Goal: Information Seeking & Learning: Find specific fact

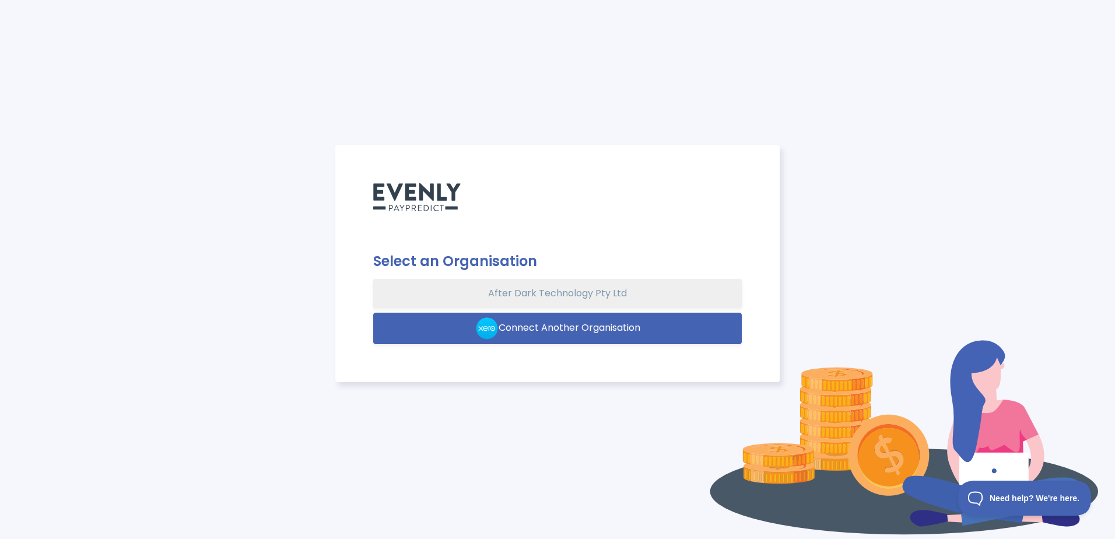
click at [536, 291] on button "After Dark Technology Pty Ltd" at bounding box center [557, 293] width 369 height 29
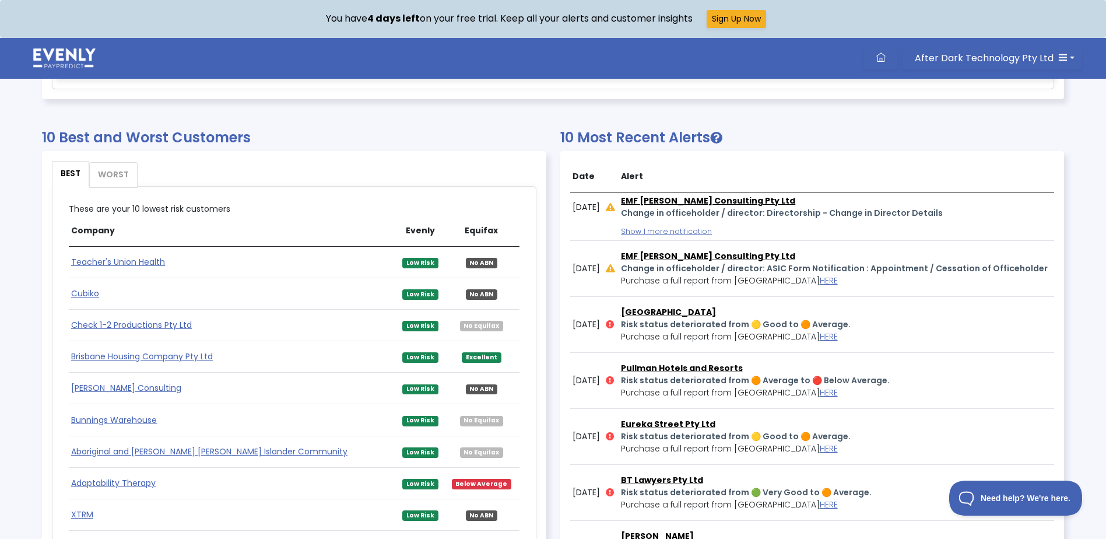
scroll to position [586, 0]
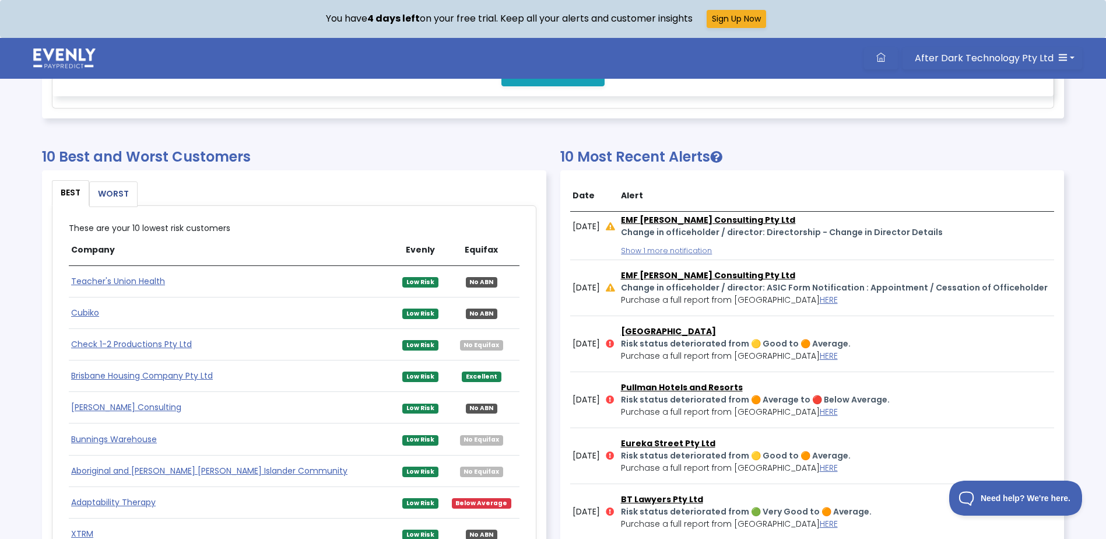
click at [101, 189] on link "WORST" at bounding box center [113, 194] width 47 height 24
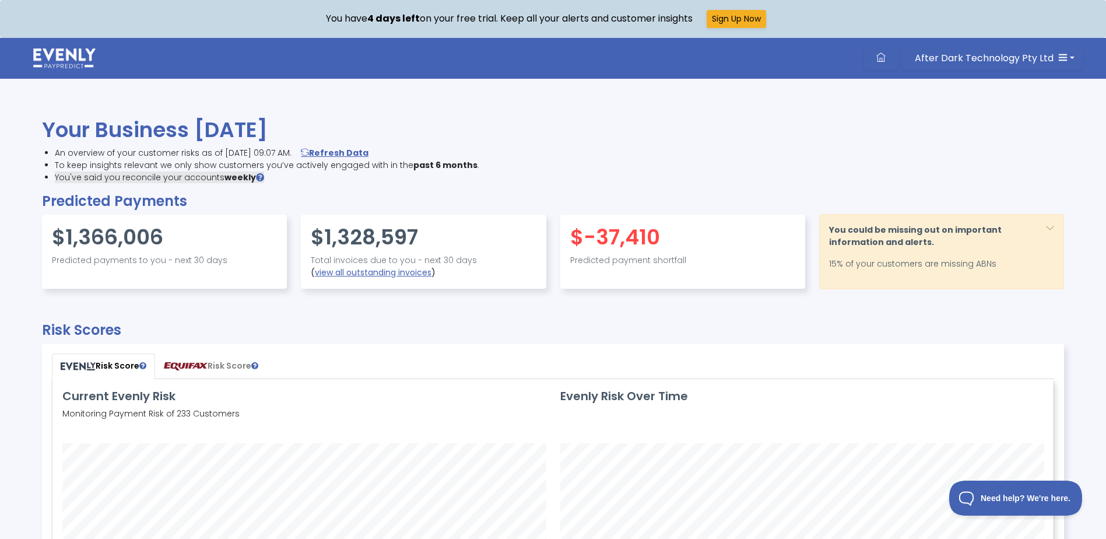
scroll to position [0, 0]
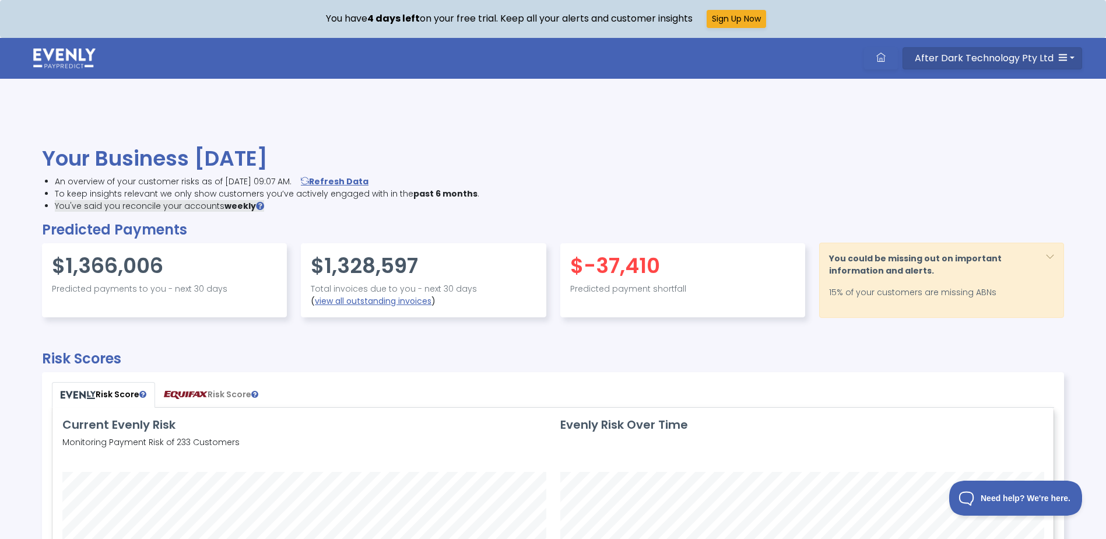
click at [1014, 57] on span "After Dark Technology Pty Ltd" at bounding box center [984, 57] width 139 height 13
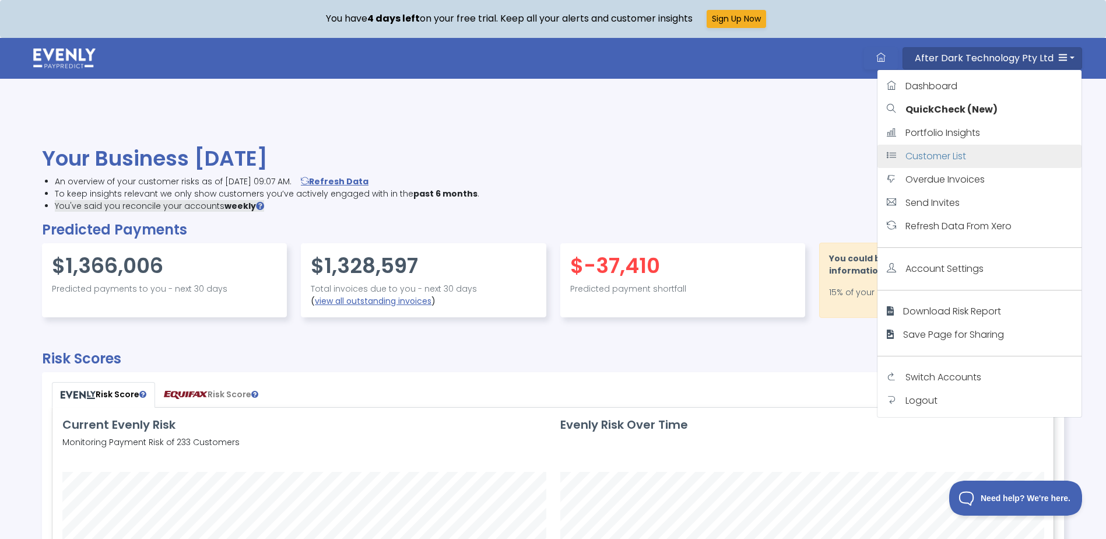
click at [946, 159] on span "Customer List" at bounding box center [935, 155] width 61 height 13
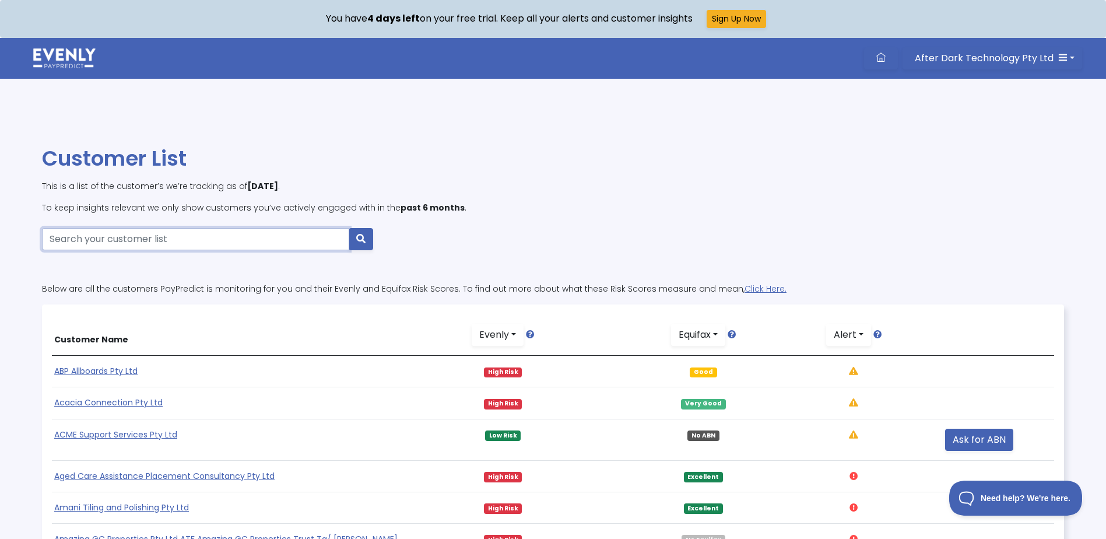
click at [159, 240] on input "Search your customer list" at bounding box center [195, 239] width 307 height 22
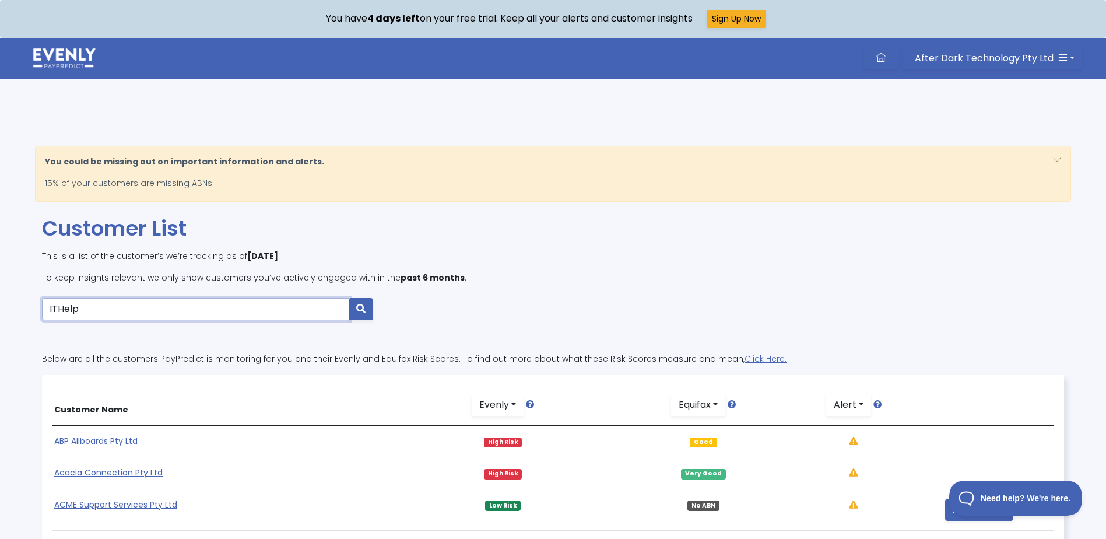
type input "ITHelp"
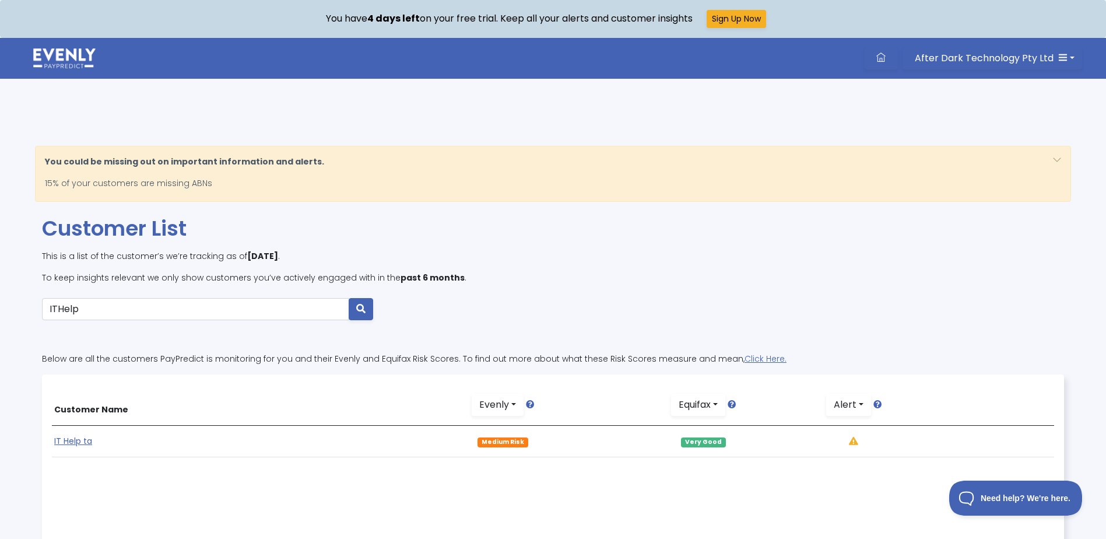
click at [69, 414] on th "Customer Name" at bounding box center [227, 404] width 351 height 41
click at [79, 440] on link "IT Help ta" at bounding box center [73, 441] width 38 height 12
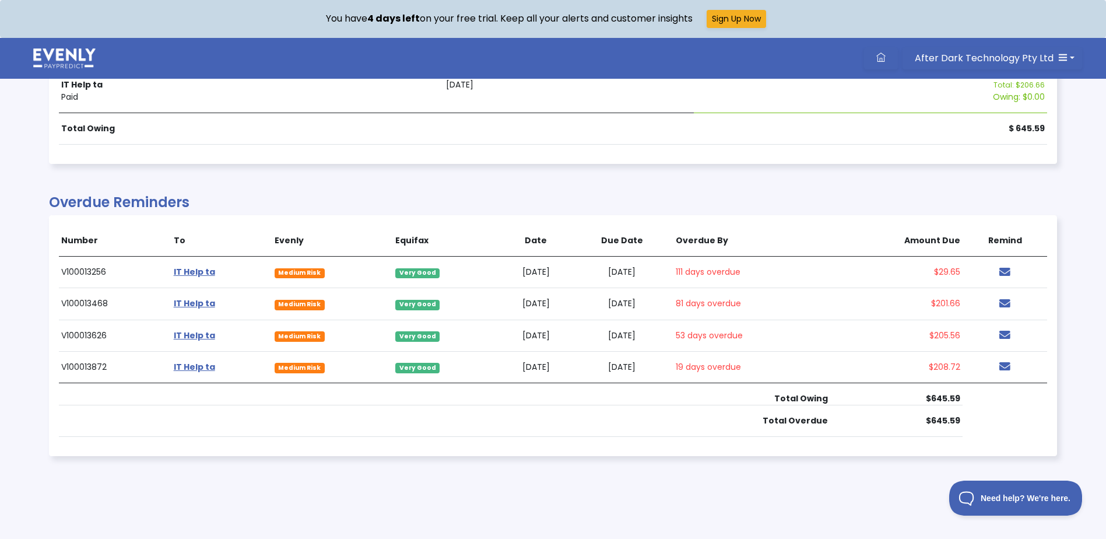
scroll to position [2429, 0]
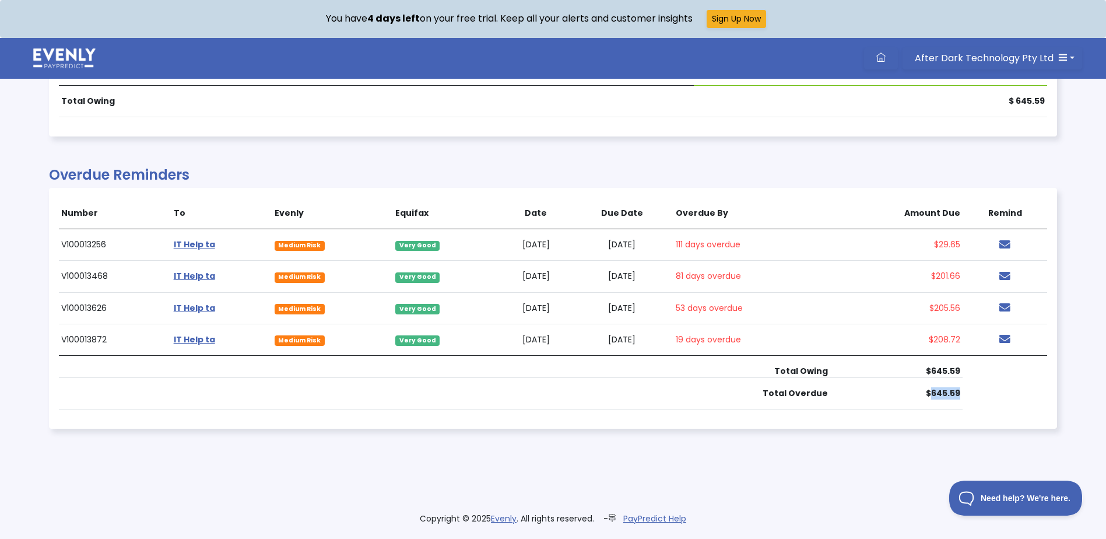
drag, startPoint x: 962, startPoint y: 394, endPoint x: 877, endPoint y: 391, distance: 85.2
click at [877, 391] on th "$645.59" at bounding box center [896, 392] width 133 height 31
click at [634, 367] on th "Total Owing" at bounding box center [444, 366] width 771 height 22
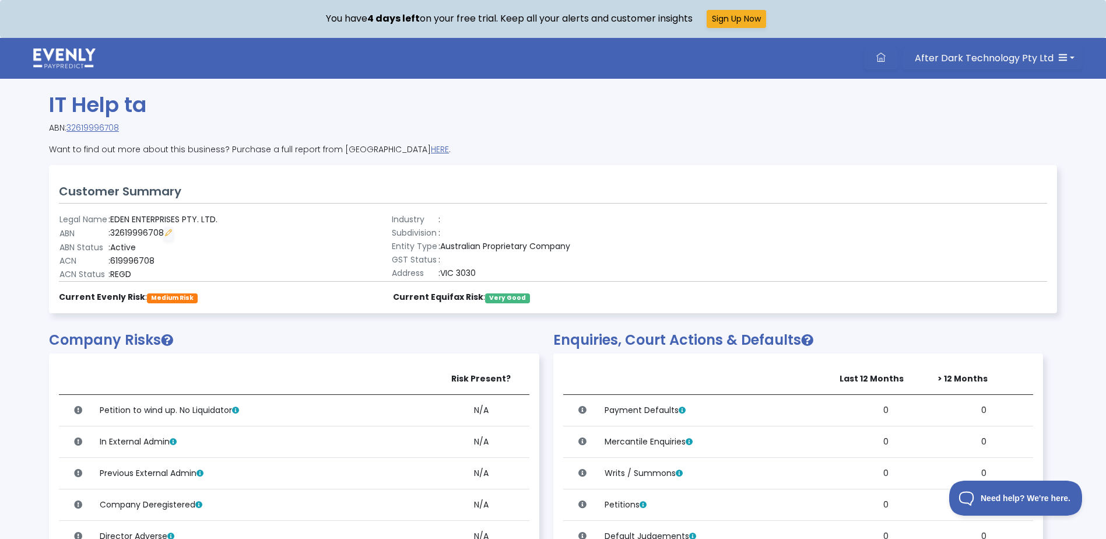
scroll to position [0, 0]
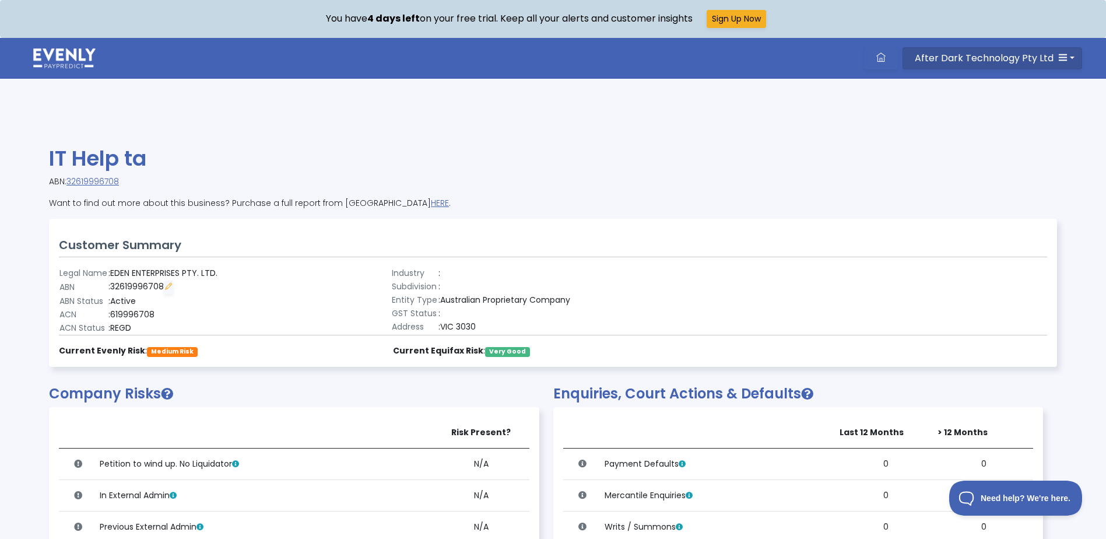
click at [978, 56] on span "After Dark Technology Pty Ltd" at bounding box center [984, 57] width 139 height 13
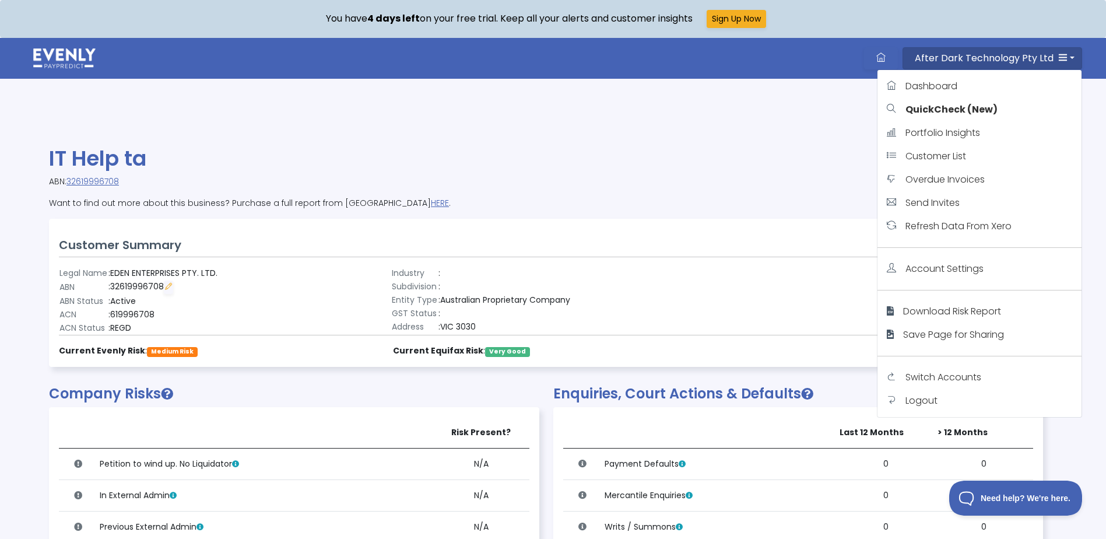
click at [598, 237] on div "Customer Summary Legal Name : EDEN ENTERPRISES PTY. LTD. ABN : 32619996708 ABN …" at bounding box center [553, 292] width 1007 height 147
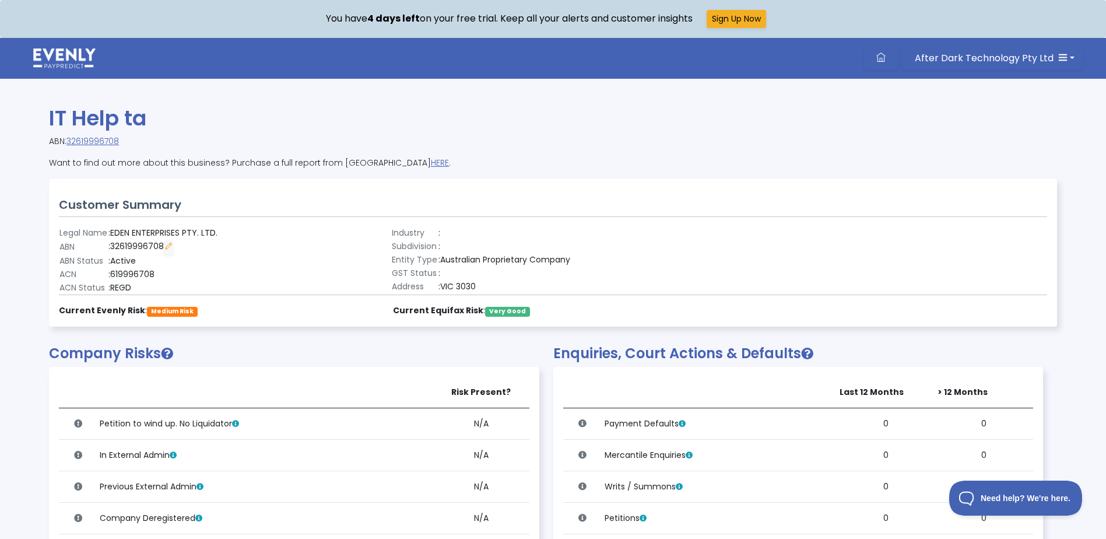
scroll to position [58, 0]
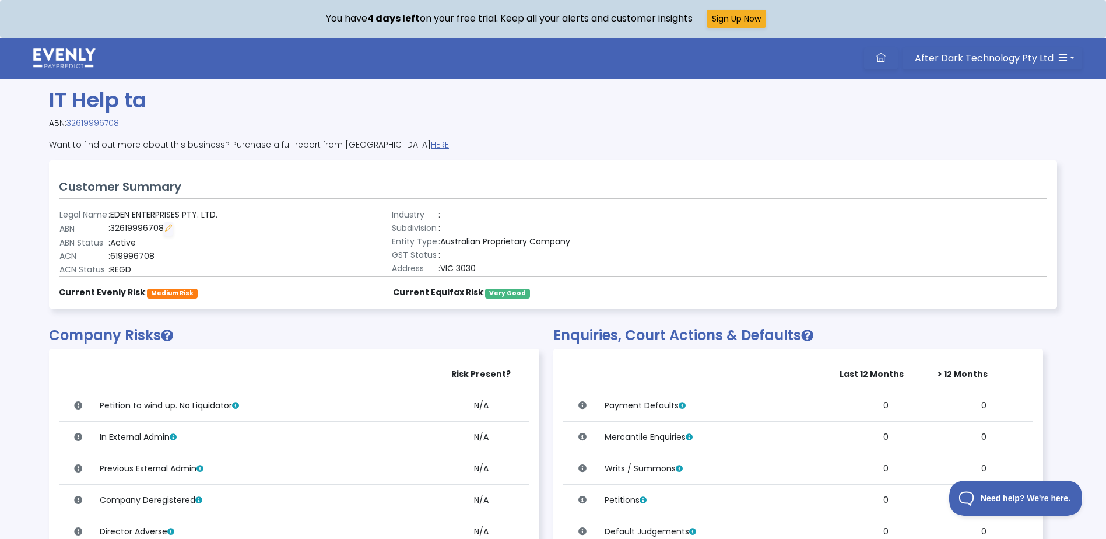
drag, startPoint x: 129, startPoint y: 229, endPoint x: 164, endPoint y: 231, distance: 35.1
click at [164, 231] on td ": 32619996708" at bounding box center [163, 229] width 110 height 15
drag, startPoint x: 164, startPoint y: 231, endPoint x: 117, endPoint y: 233, distance: 47.3
click at [146, 231] on td ": 32619996708" at bounding box center [163, 229] width 110 height 15
click at [118, 225] on td ": 32619996708" at bounding box center [163, 229] width 110 height 15
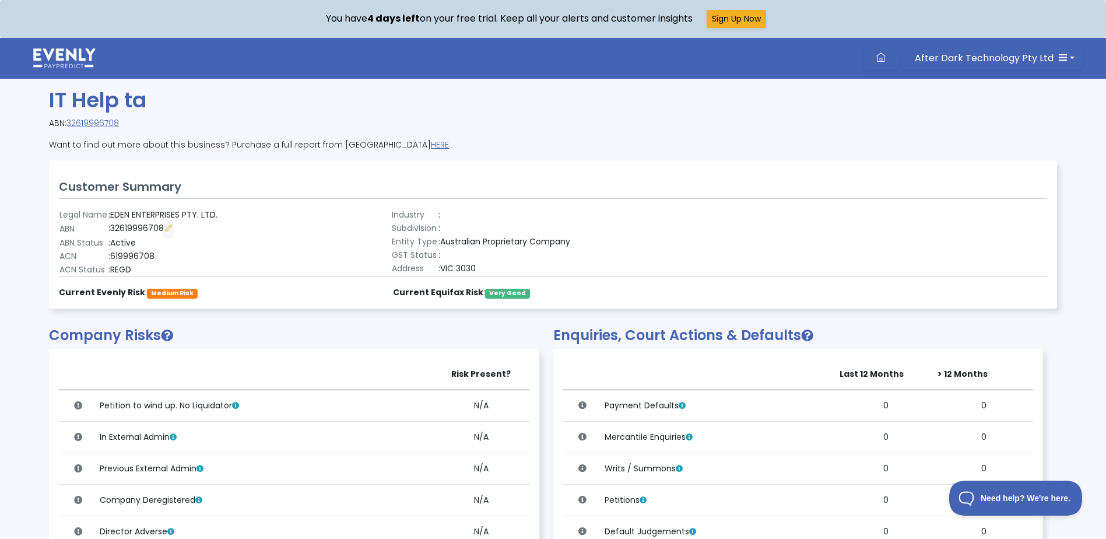
click at [118, 225] on td ": 32619996708" at bounding box center [163, 229] width 110 height 15
drag, startPoint x: 118, startPoint y: 225, endPoint x: 183, endPoint y: 251, distance: 69.6
click at [223, 266] on div "Legal Name : EDEN ENTERPRISES PTY. LTD. ABN : 32619996708 ABN Status : Active A…" at bounding box center [220, 242] width 332 height 68
click at [143, 227] on td ": 32619996708" at bounding box center [163, 229] width 110 height 15
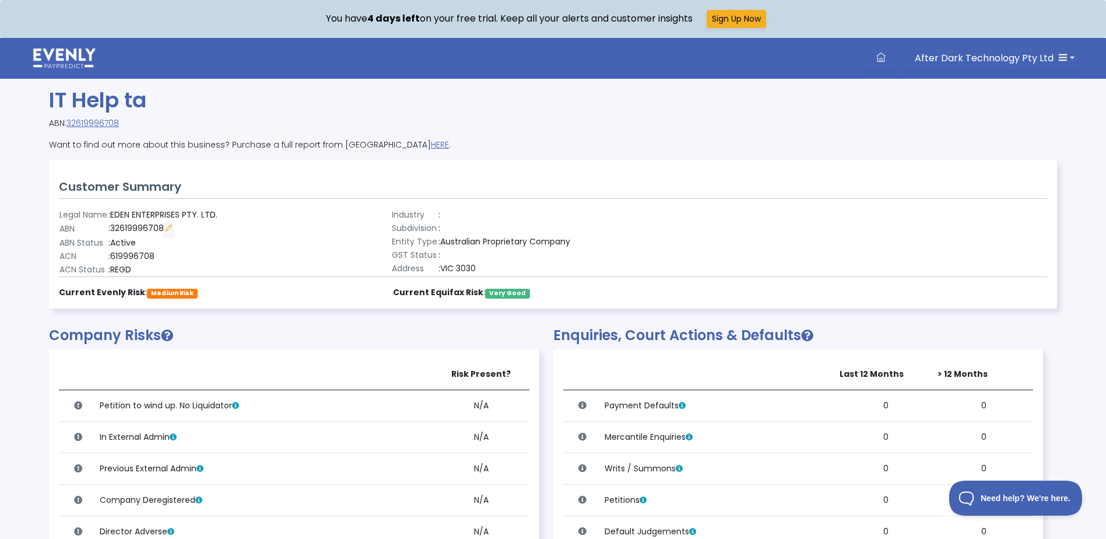
copy td "32619996708"
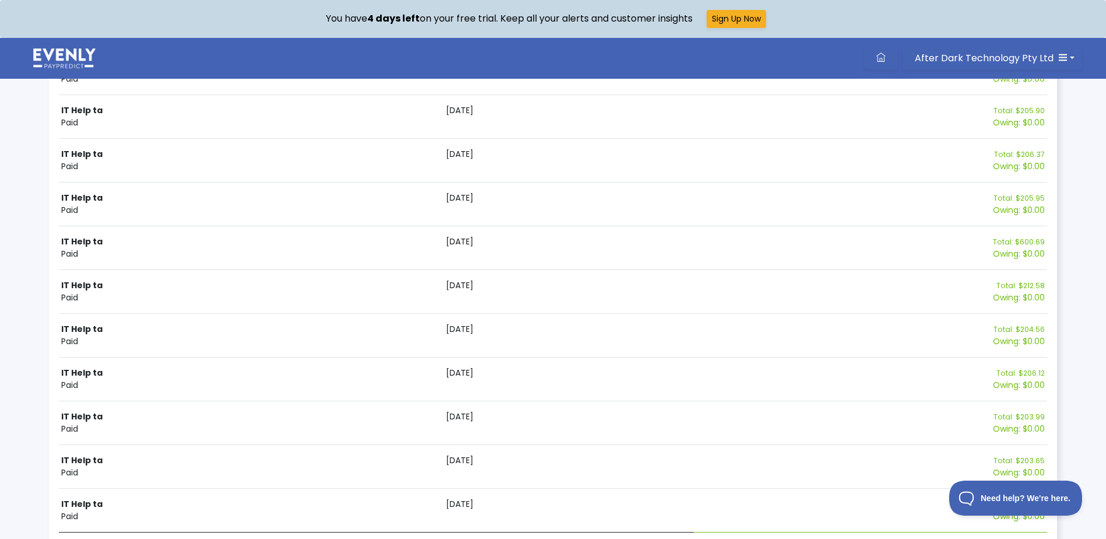
scroll to position [2157, 0]
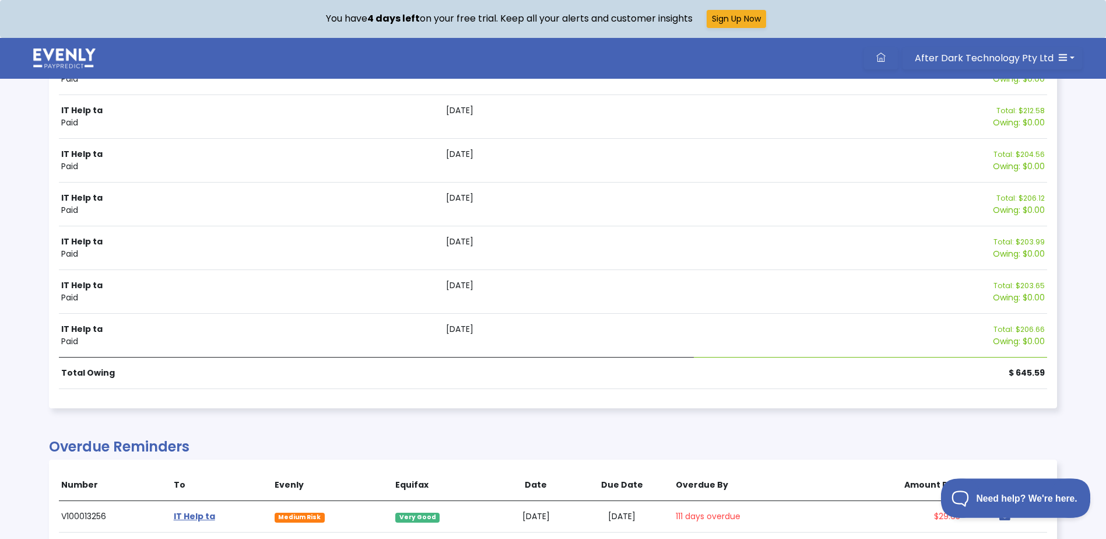
click at [979, 502] on button "Need help? We're here." at bounding box center [1006, 495] width 133 height 35
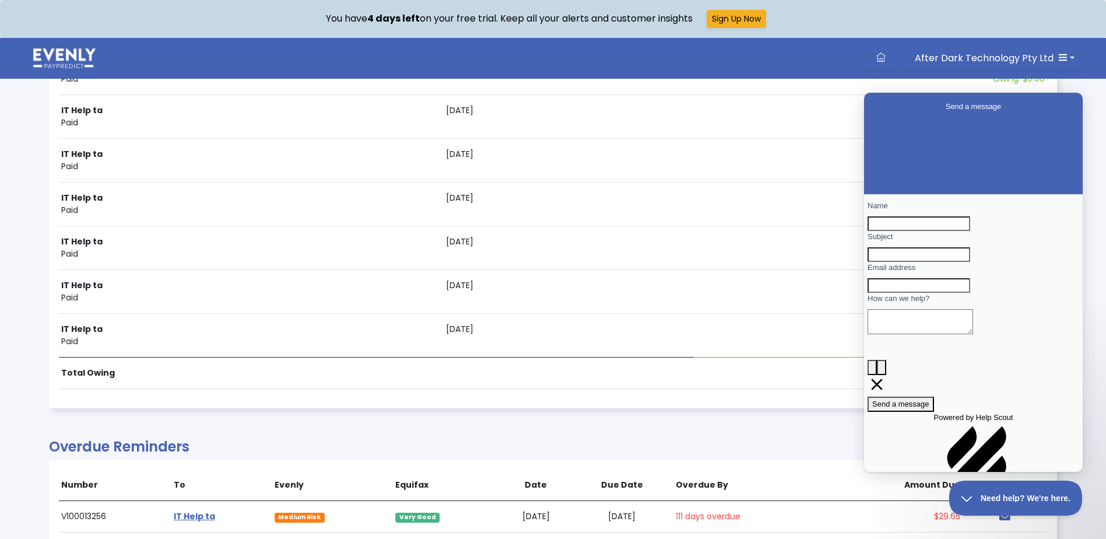
scroll to position [36, 0]
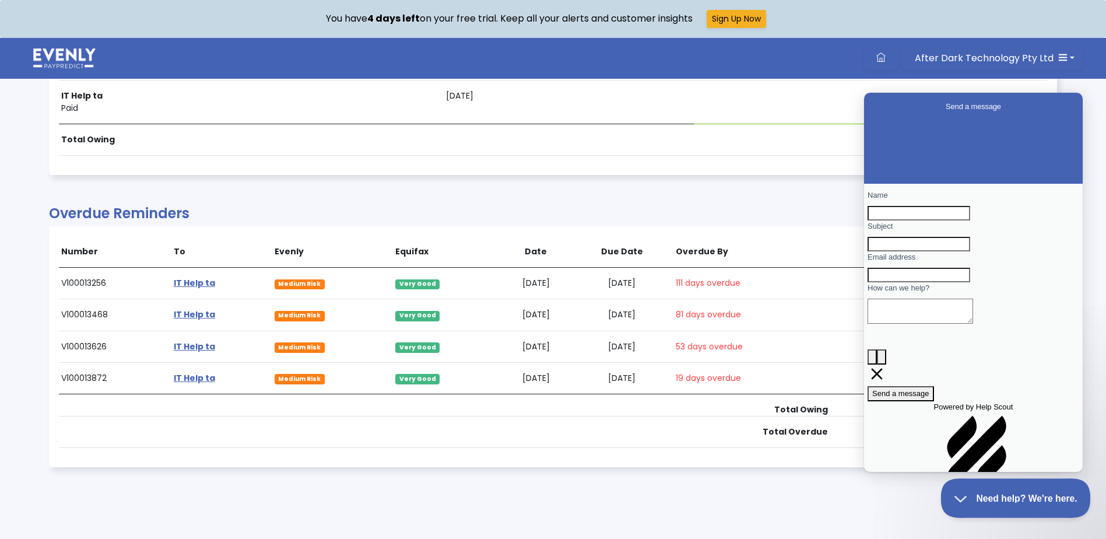
click at [1006, 503] on button "Need help? We're here." at bounding box center [1006, 495] width 133 height 35
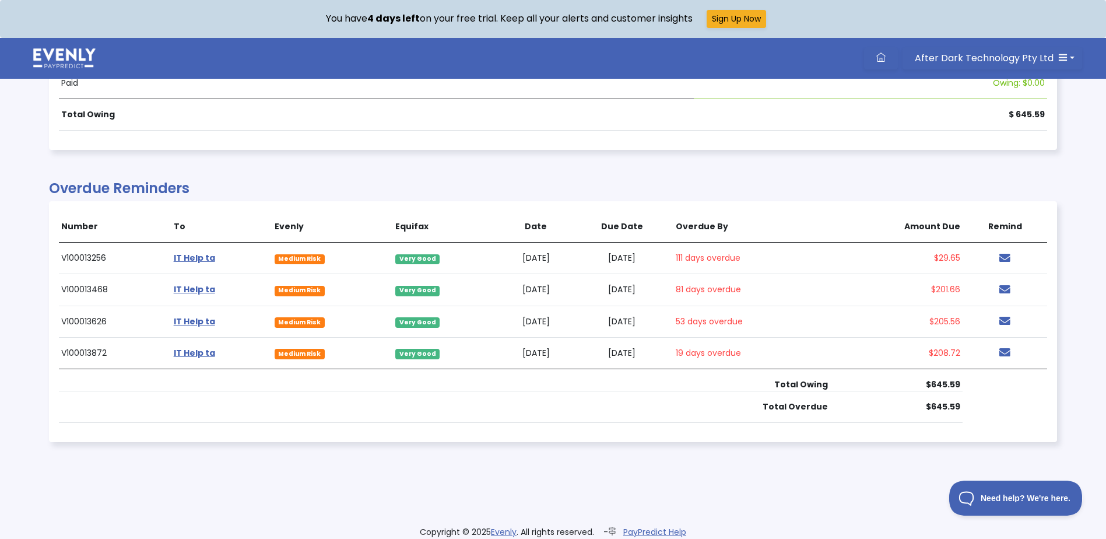
scroll to position [2429, 0]
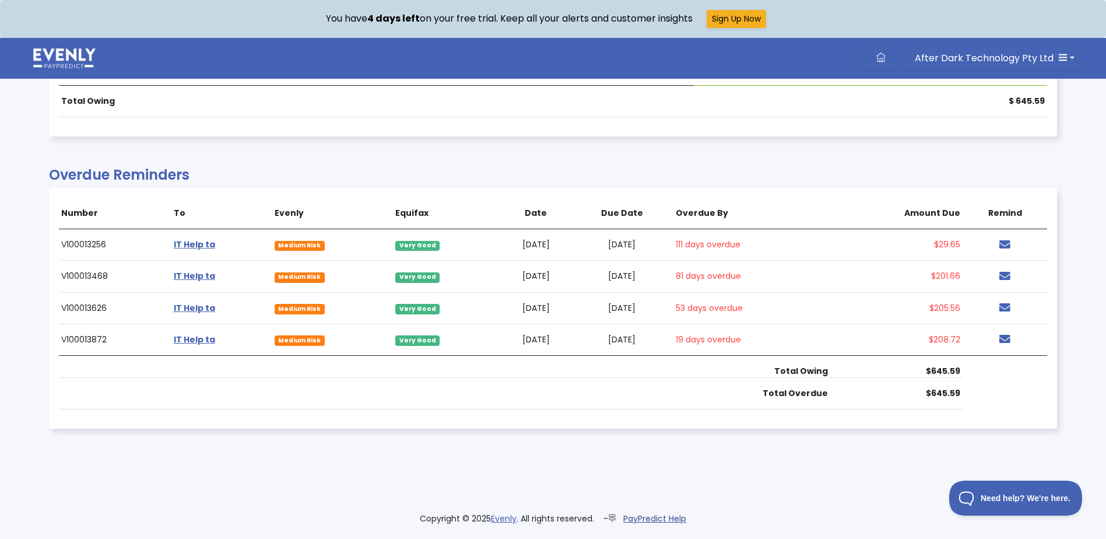
click at [654, 520] on link "PayPredict Help" at bounding box center [654, 518] width 63 height 12
